Goal: Information Seeking & Learning: Learn about a topic

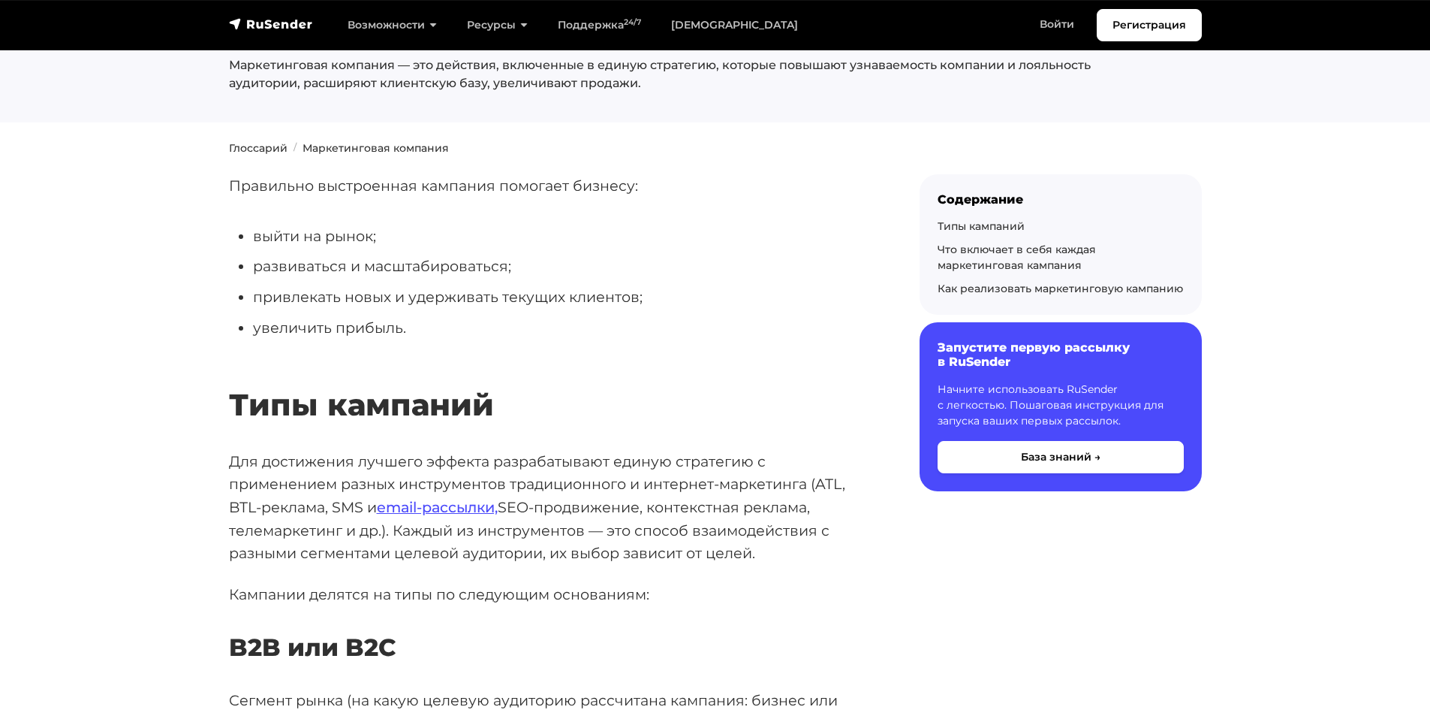
scroll to position [300, 0]
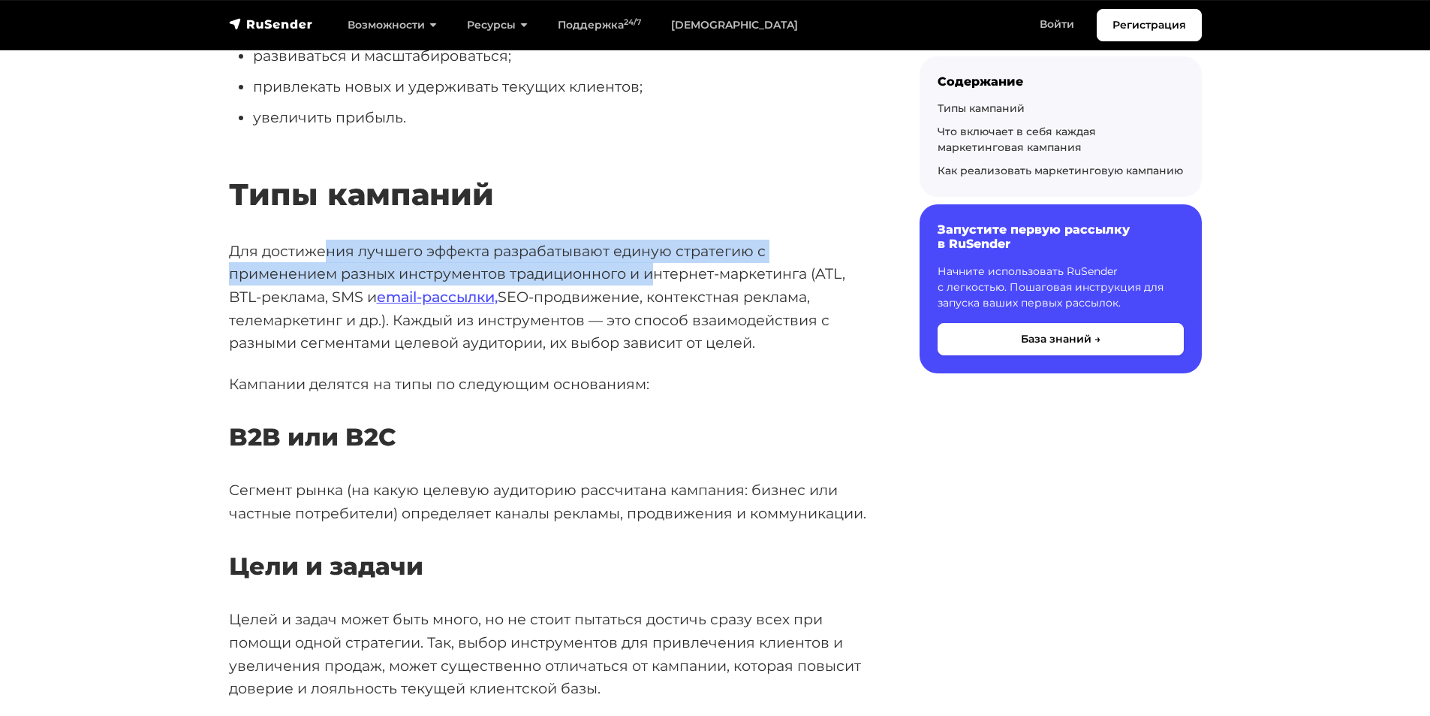
drag, startPoint x: 325, startPoint y: 261, endPoint x: 652, endPoint y: 265, distance: 327.4
click at [652, 265] on p "Для достижения лучшего эффекта разрабатывают единую стратегию с применением раз…" at bounding box center [550, 298] width 643 height 116
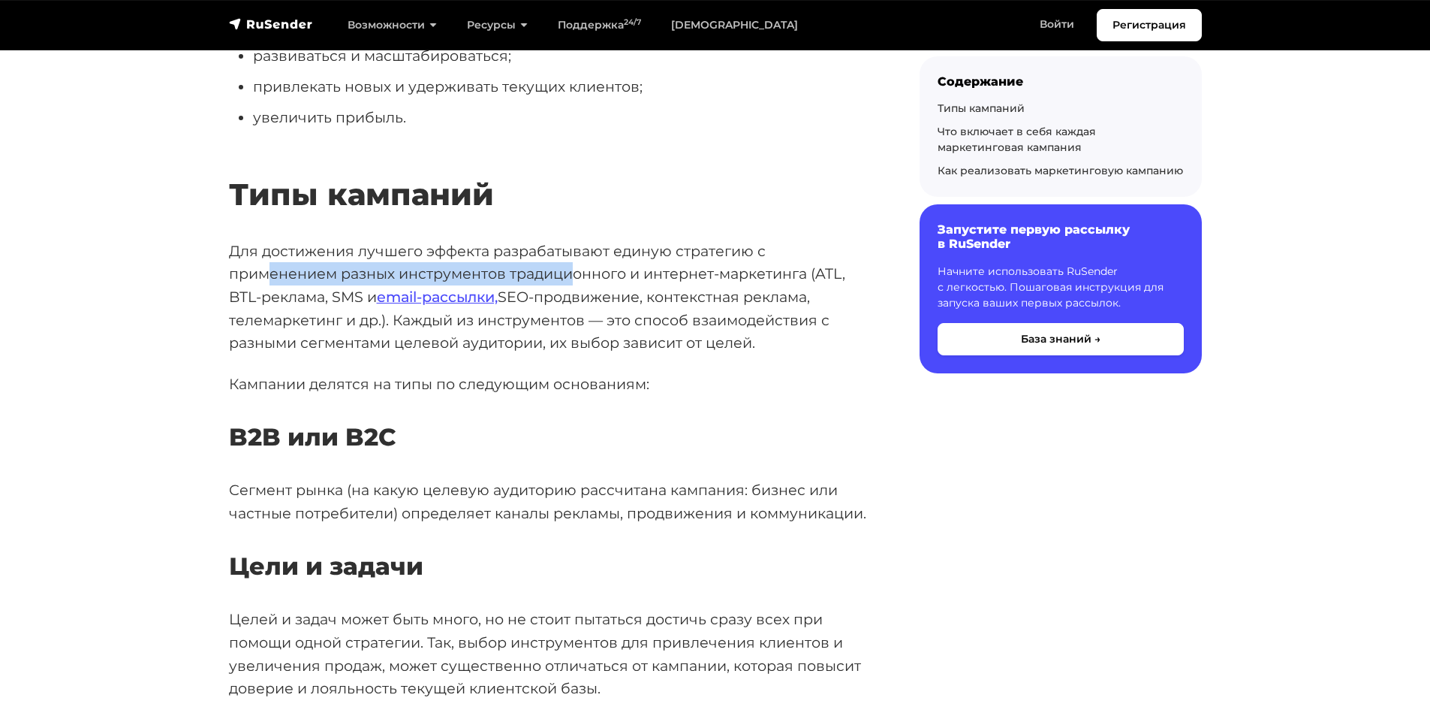
drag, startPoint x: 277, startPoint y: 266, endPoint x: 574, endPoint y: 282, distance: 297.8
click at [574, 282] on p "Для достижения лучшего эффекта разрабатывают единую стратегию с применением раз…" at bounding box center [550, 298] width 643 height 116
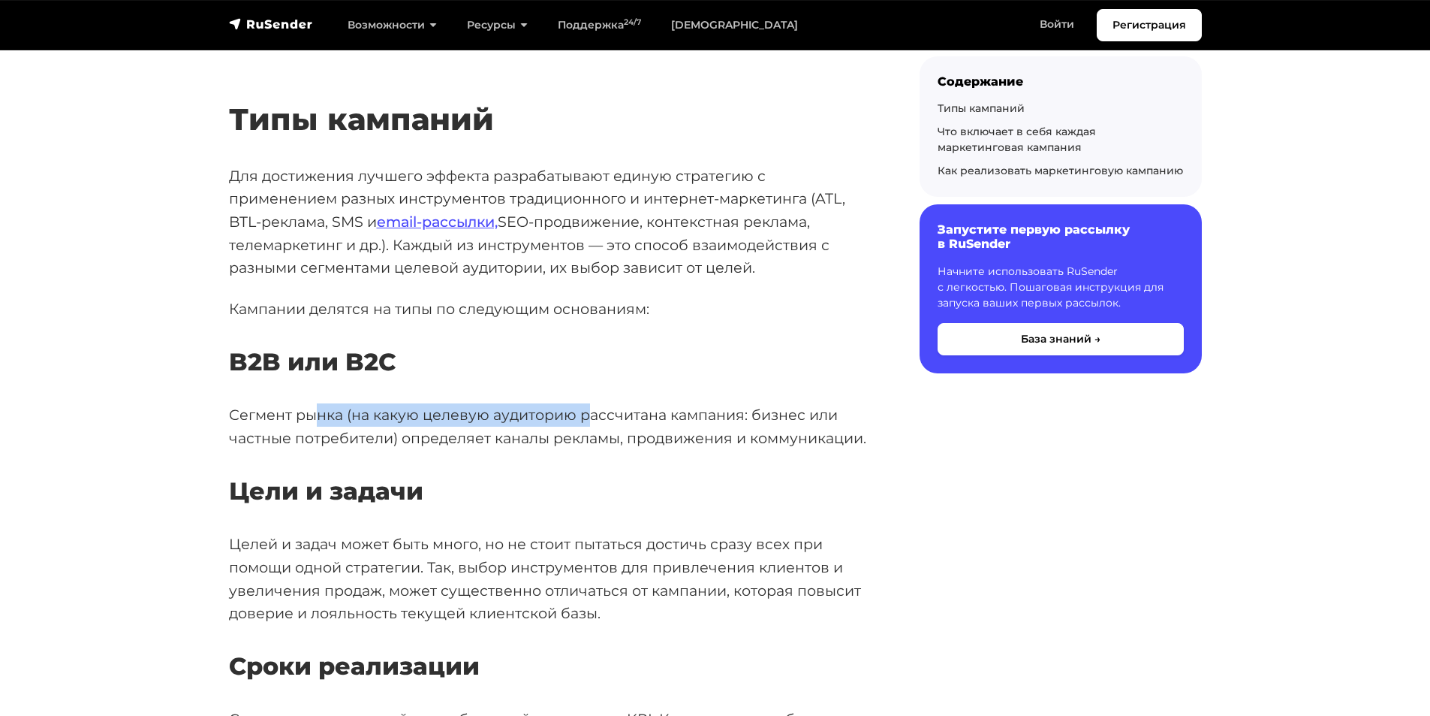
drag, startPoint x: 316, startPoint y: 408, endPoint x: 585, endPoint y: 402, distance: 268.9
drag, startPoint x: 655, startPoint y: 412, endPoint x: 805, endPoint y: 414, distance: 149.4
click at [805, 414] on p "Сегмент рынка (на какую целевую аудиторию рассчитана кампания: бизнес или частн…" at bounding box center [550, 426] width 643 height 46
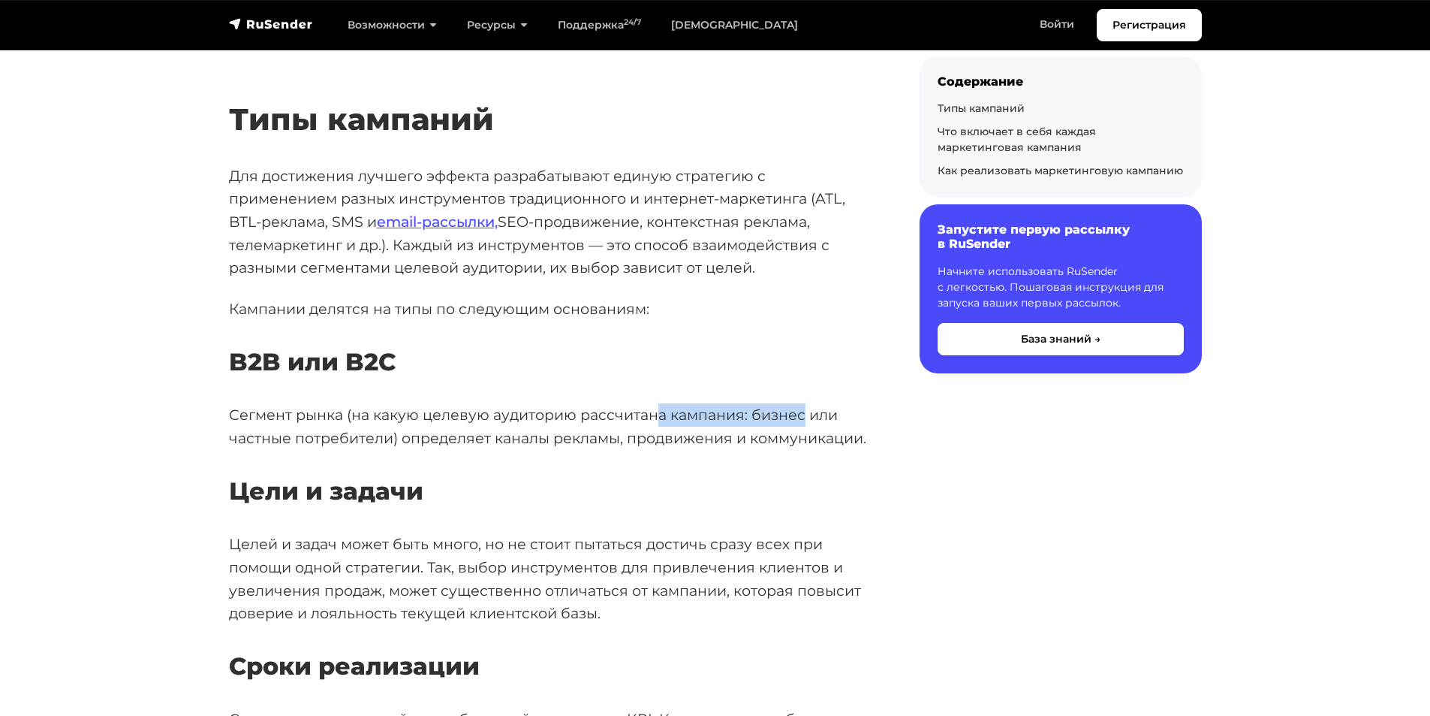
click at [805, 414] on p "Сегмент рынка (на какую целевую аудиторию рассчитана кампания: бизнес или частн…" at bounding box center [550, 426] width 643 height 46
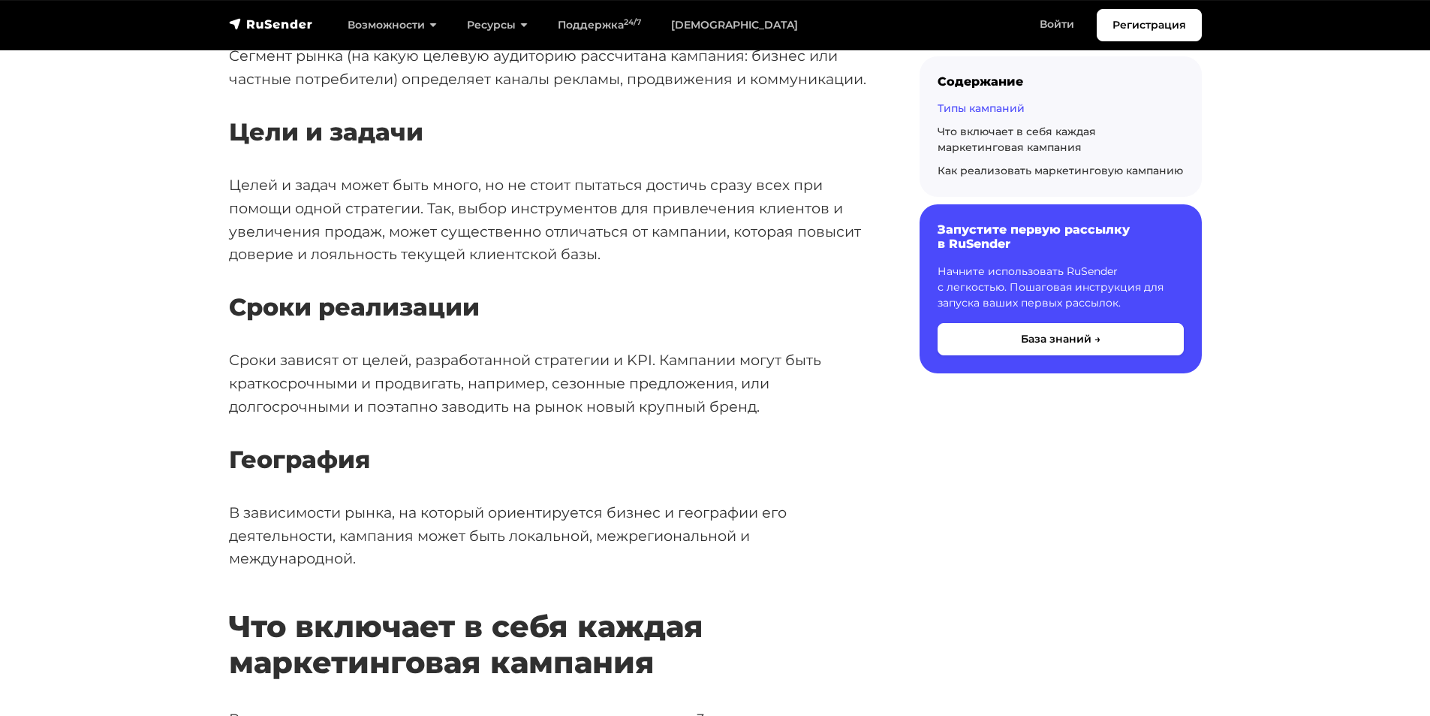
scroll to position [976, 0]
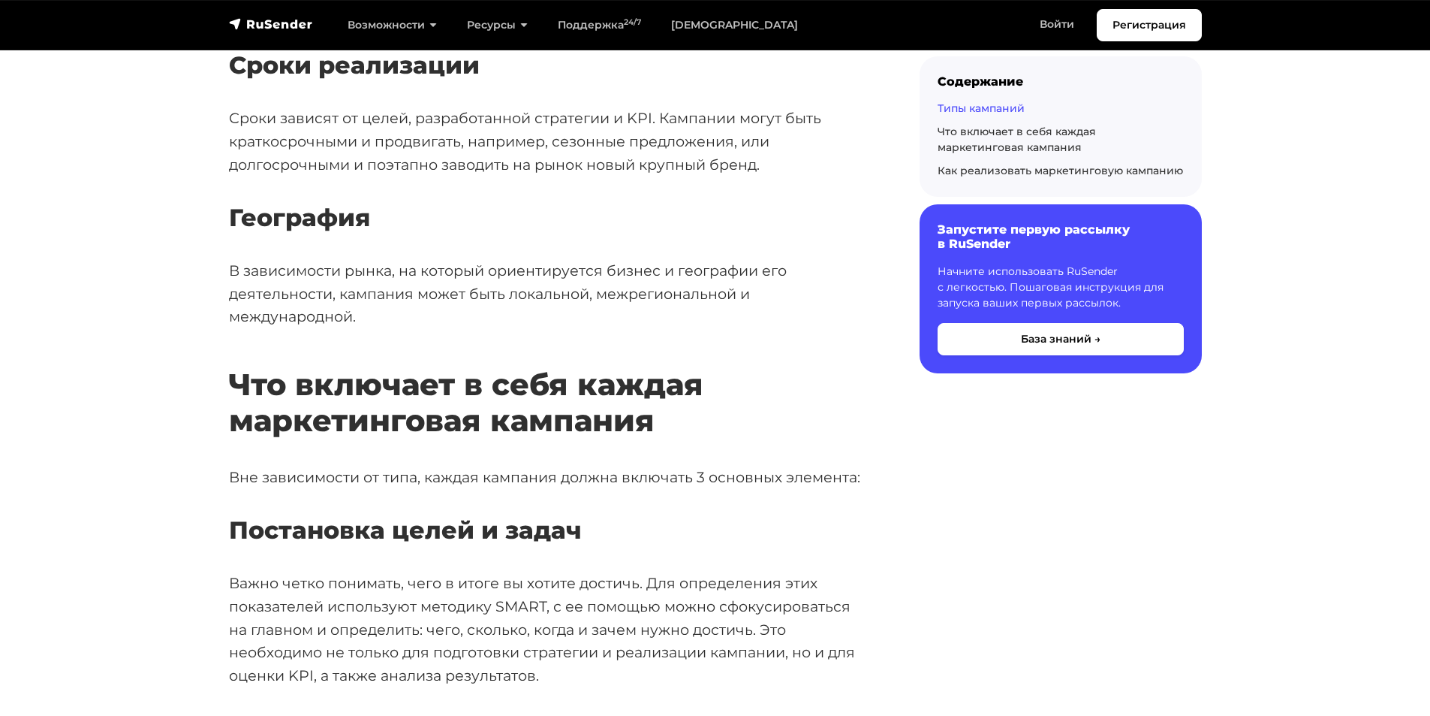
drag, startPoint x: 436, startPoint y: 328, endPoint x: 686, endPoint y: 277, distance: 255.2
click at [686, 277] on p "В зависимости рынка, на который ориентируется бизнес и географии его деятельнос…" at bounding box center [550, 293] width 643 height 69
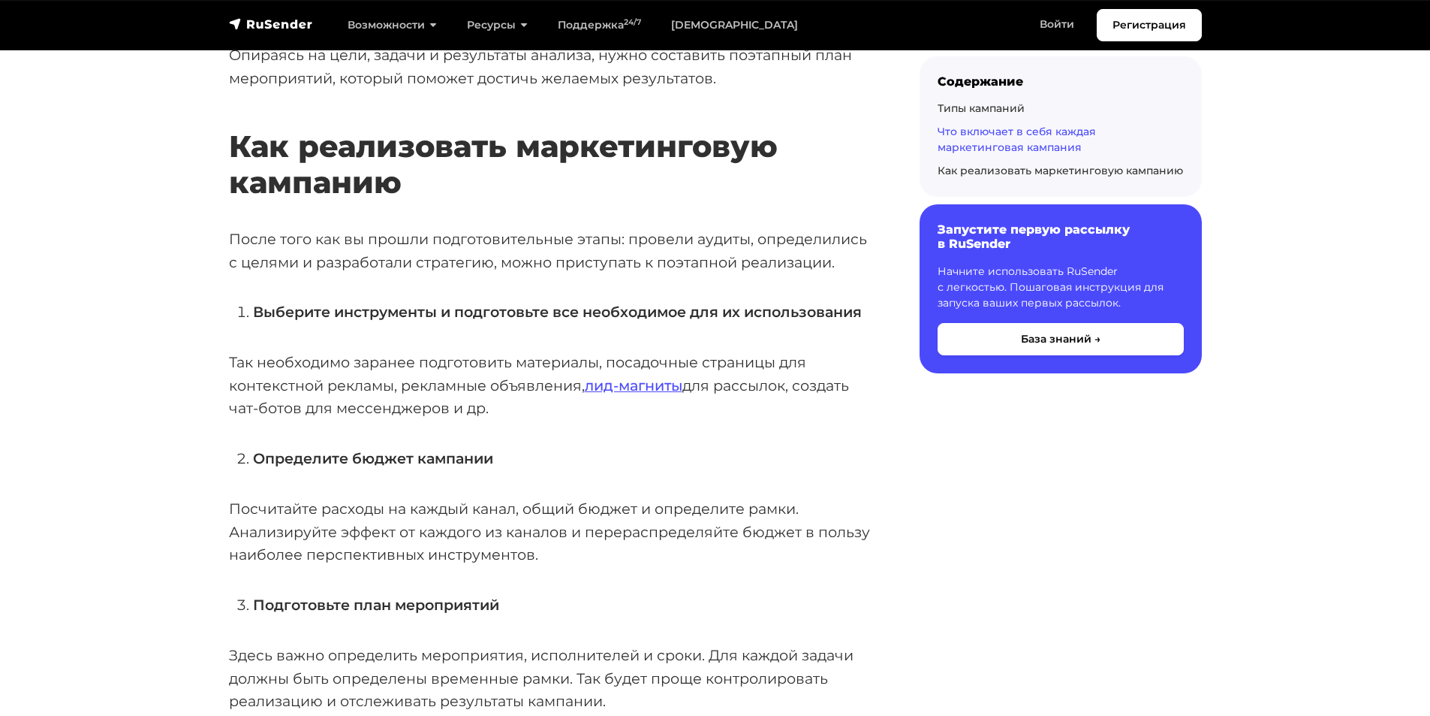
scroll to position [1952, 0]
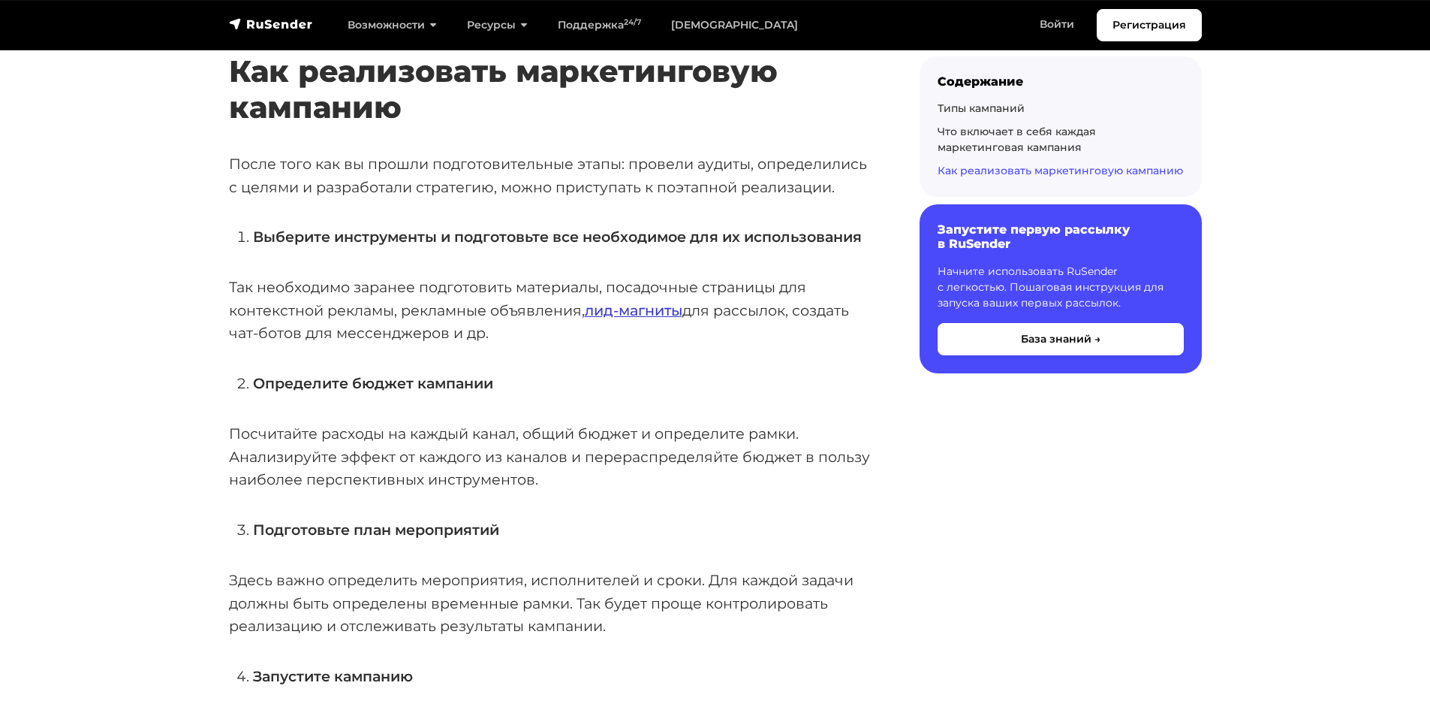
click at [630, 311] on link "лид-магниты" at bounding box center [634, 310] width 98 height 18
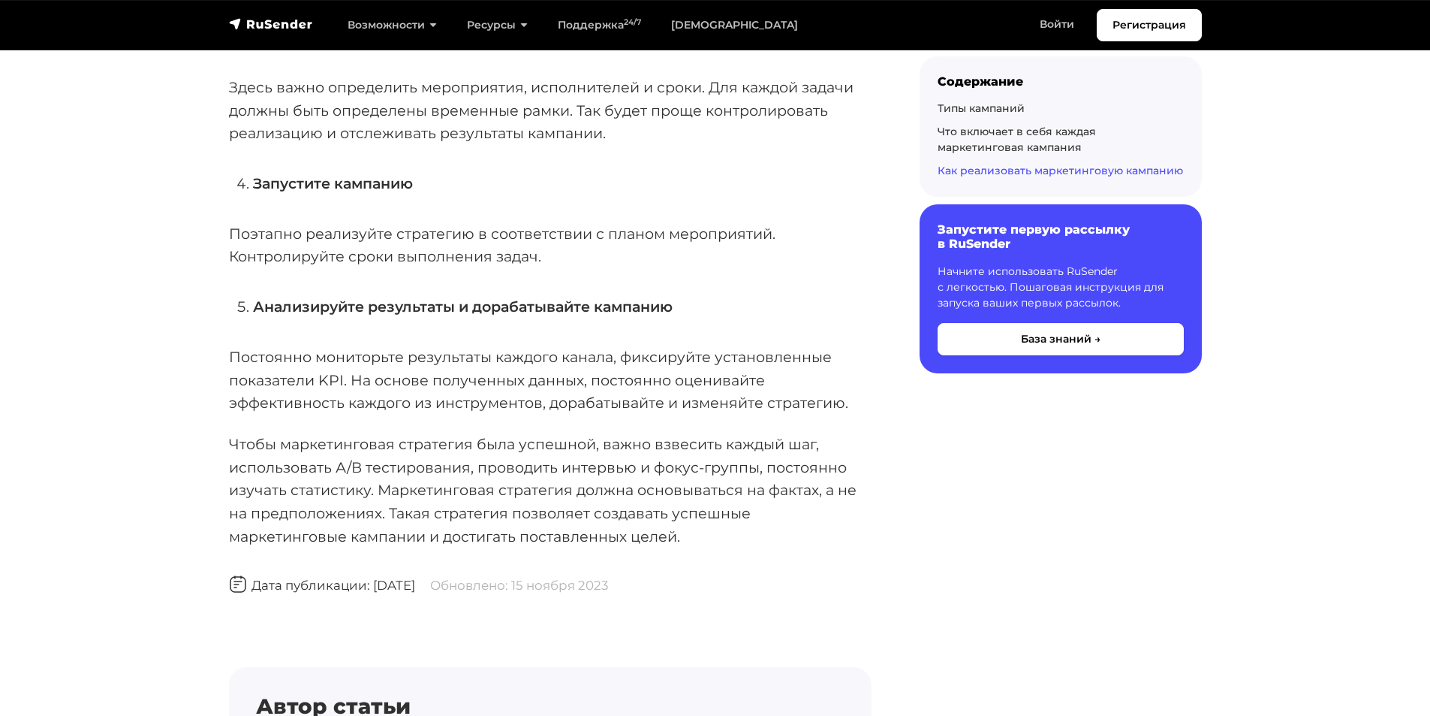
scroll to position [2478, 0]
